Goal: Communication & Community: Answer question/provide support

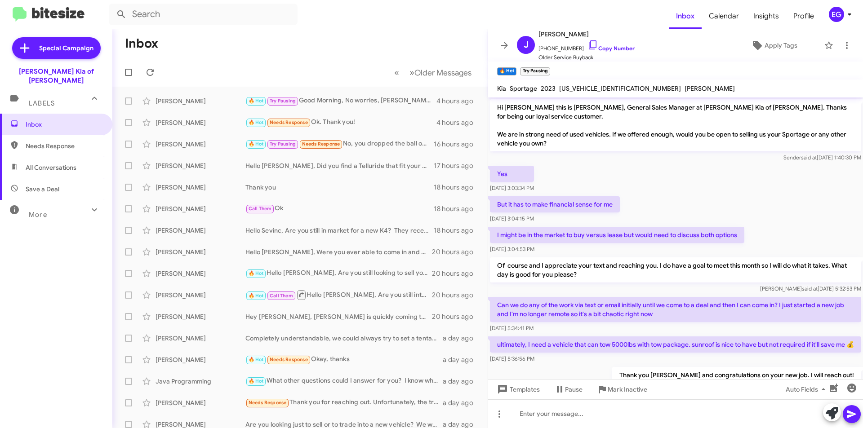
scroll to position [366, 0]
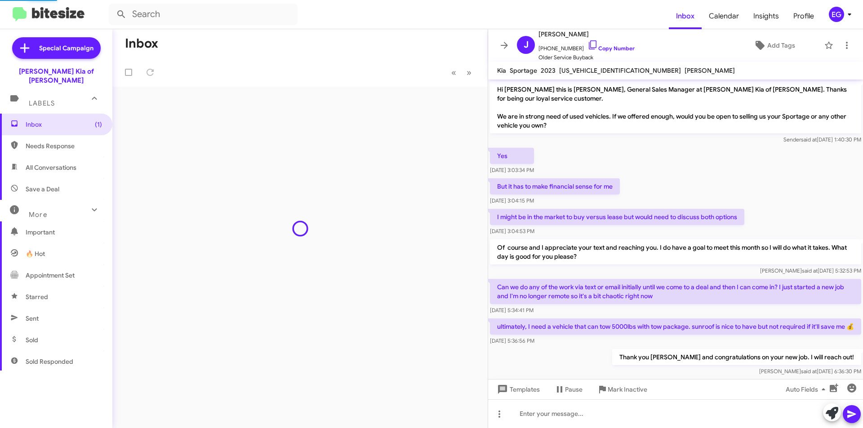
scroll to position [348, 0]
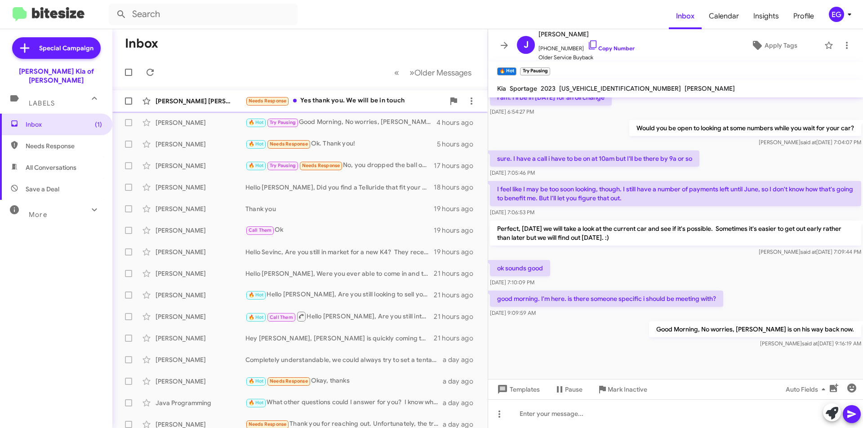
click at [353, 103] on div "Needs Response Yes thank you. We will be in touch" at bounding box center [344, 101] width 199 height 10
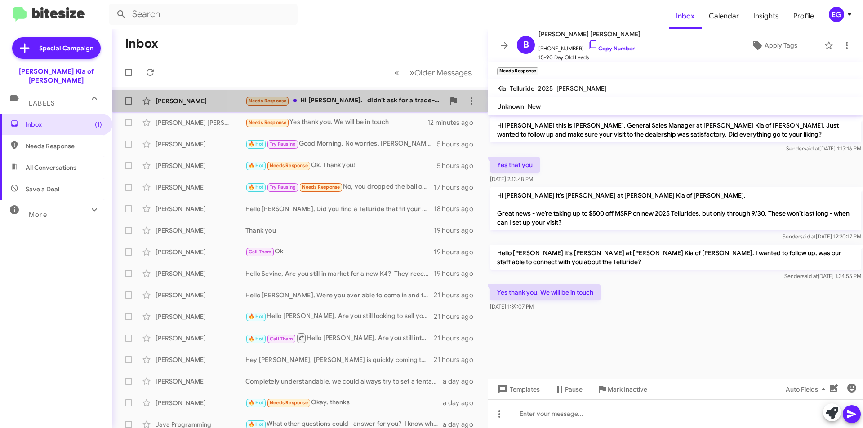
click at [357, 97] on div "Needs Response Hi [PERSON_NAME]. I didn't ask for a trade-in estimate. I am ver…" at bounding box center [344, 101] width 199 height 10
